Goal: Task Accomplishment & Management: Complete application form

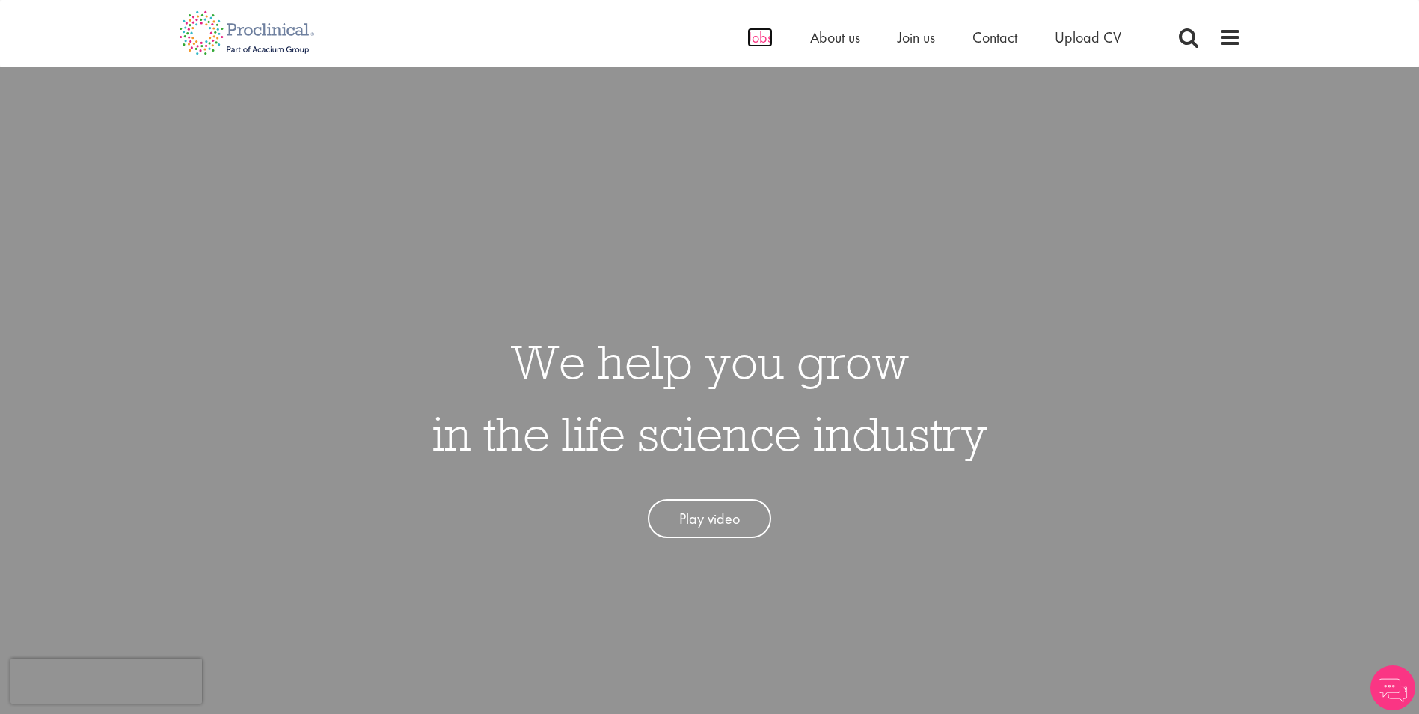
click at [758, 42] on span "Jobs" at bounding box center [760, 37] width 25 height 19
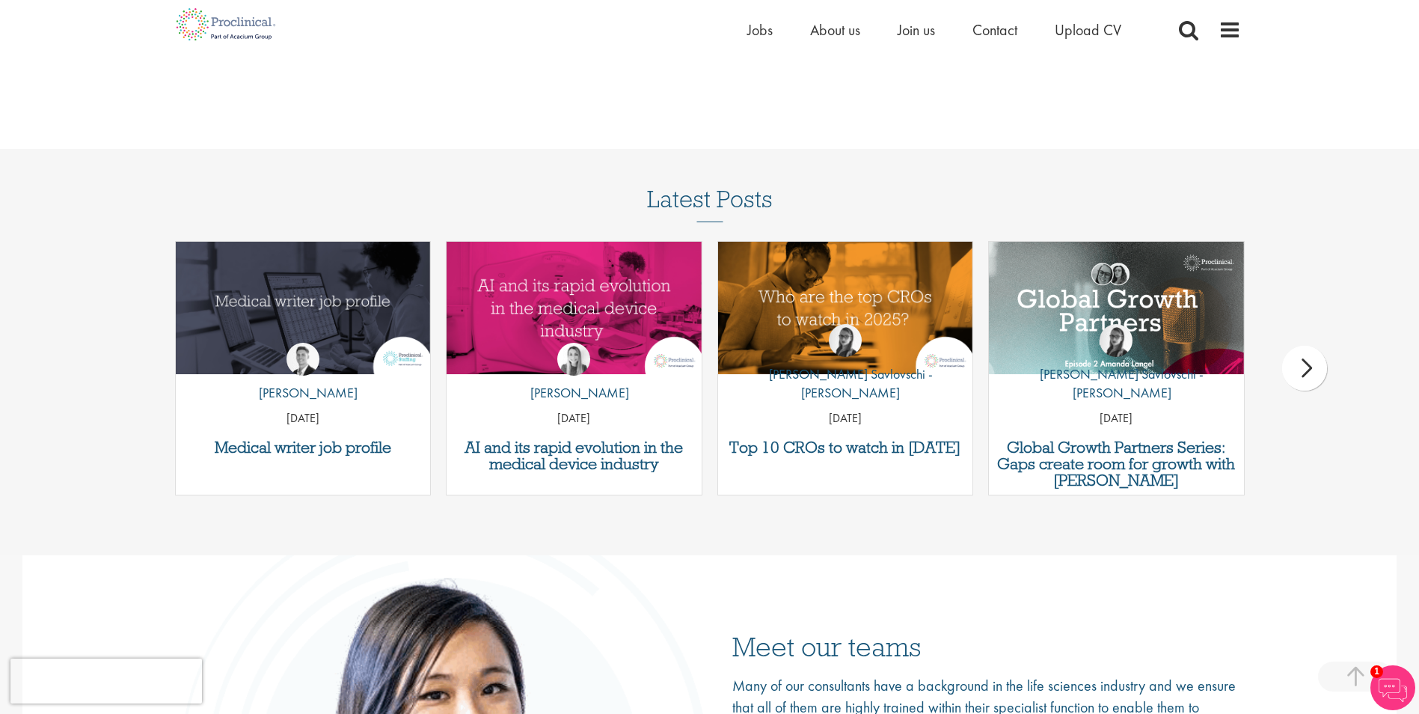
scroll to position [2095, 0]
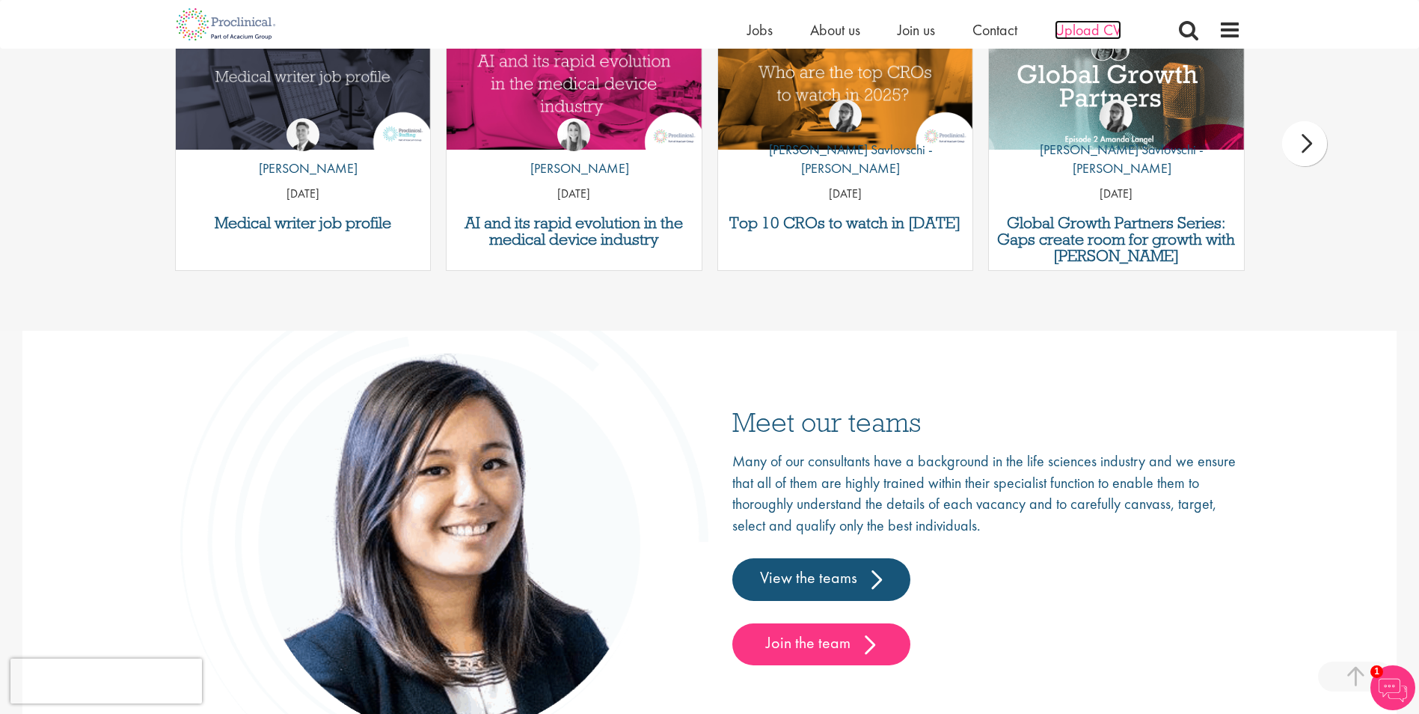
click at [1097, 31] on span "Upload CV" at bounding box center [1088, 29] width 67 height 19
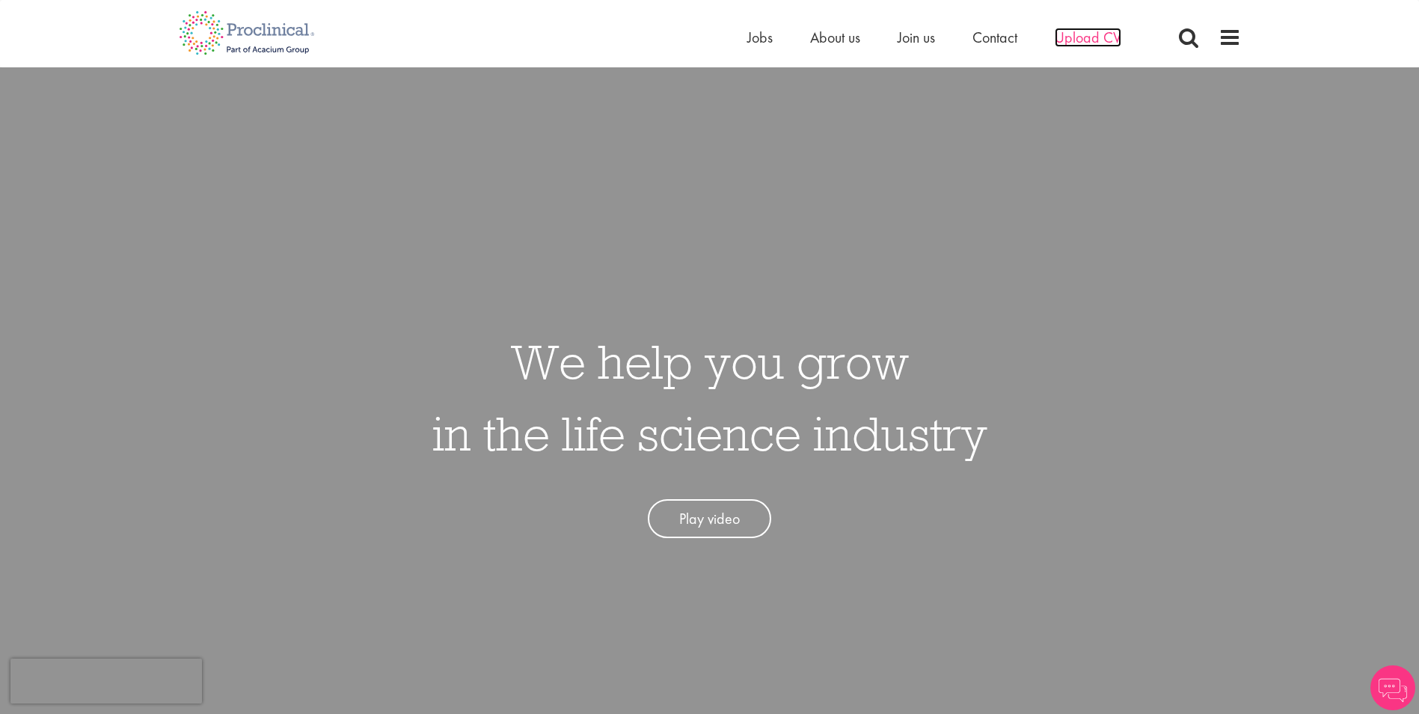
click at [1077, 37] on span "Upload CV" at bounding box center [1088, 37] width 67 height 19
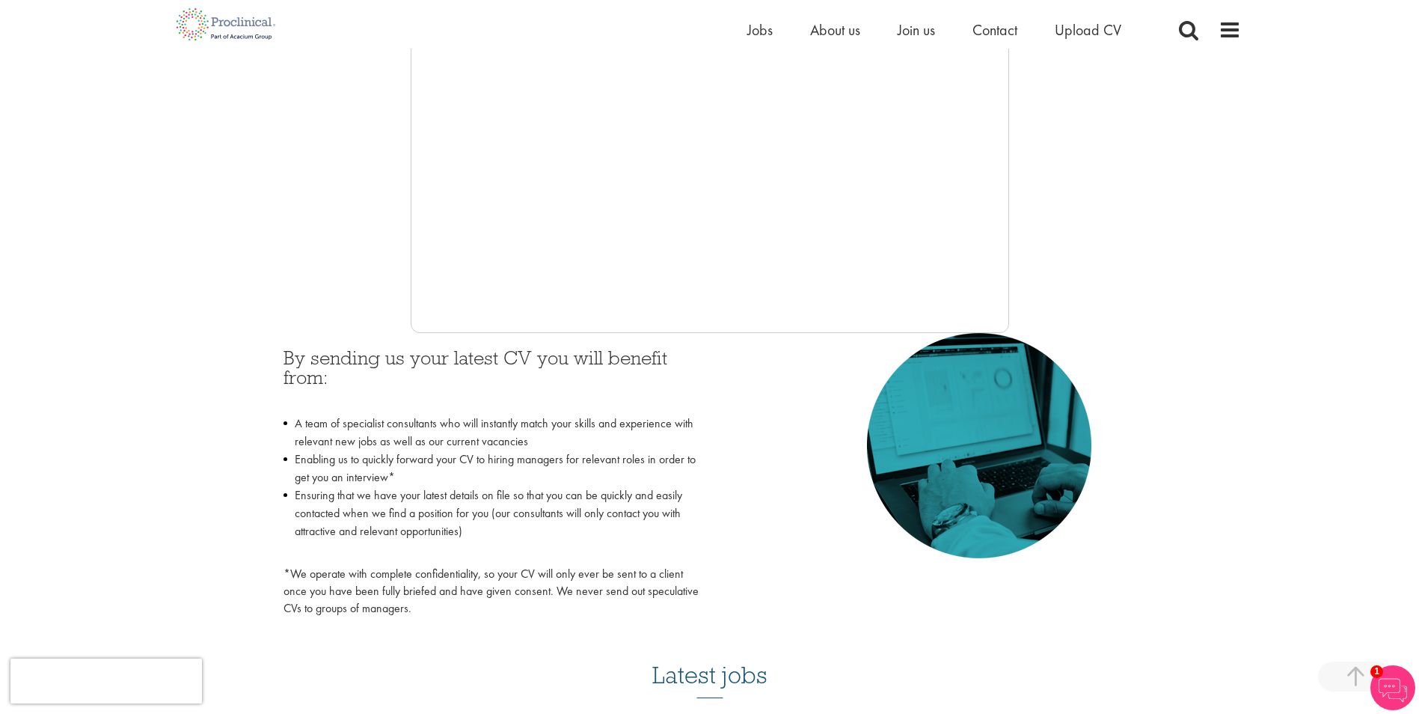
scroll to position [449, 0]
